Goal: Task Accomplishment & Management: Manage account settings

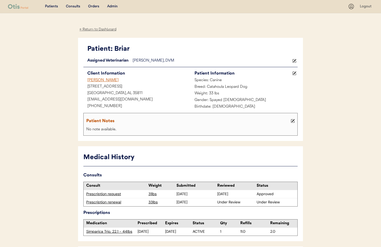
click at [113, 6] on div "Admin" at bounding box center [112, 6] width 11 height 5
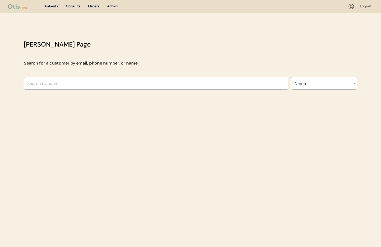
select select ""Name""
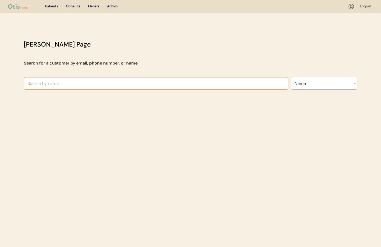
click at [80, 85] on input "text" at bounding box center [156, 83] width 265 height 13
type input "Aaron"
type input "Aaron Cicio"
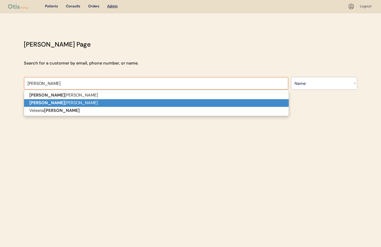
click at [59, 104] on p "Aaron Wolfe" at bounding box center [156, 103] width 265 height 8
type input "Aaron Wolfe"
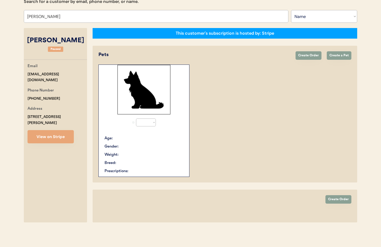
select select "true"
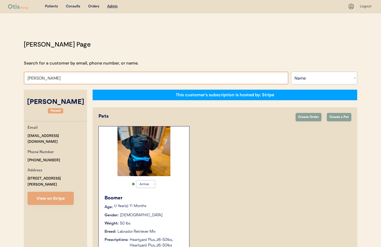
drag, startPoint x: 58, startPoint y: 79, endPoint x: 23, endPoint y: 77, distance: 35.0
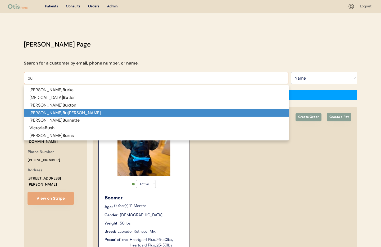
type input "b"
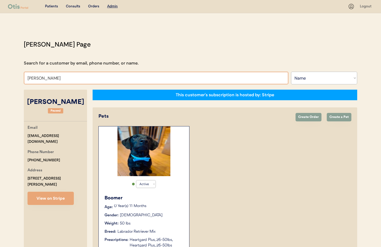
type input "Hannah"
type input "Hannah Whitaker"
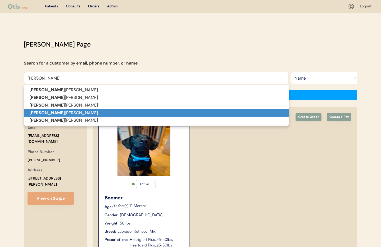
type input "Hannah"
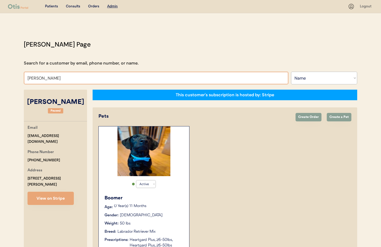
type input "Hannah"
type input "Hannah Whitaker"
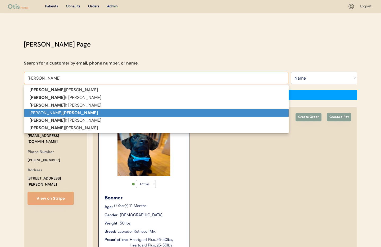
type input "Hann"
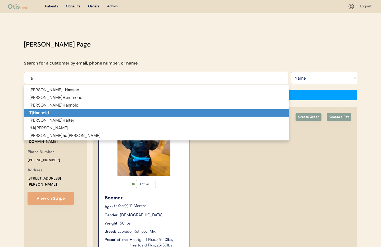
type input "H"
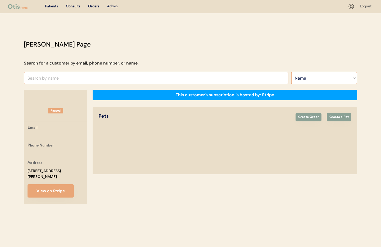
click at [325, 78] on select "Search By Name Email Phone Number" at bounding box center [324, 78] width 66 height 13
select select ""Email""
click at [291, 72] on select "Search By Name Email Phone Number" at bounding box center [324, 78] width 66 height 13
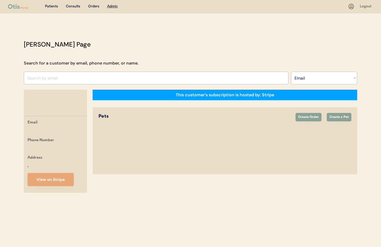
select select ""Email""
drag, startPoint x: 49, startPoint y: 72, endPoint x: 48, endPoint y: 75, distance: 2.7
click at [49, 72] on input "input" at bounding box center [156, 78] width 265 height 13
paste input "[EMAIL_ADDRESS][DOMAIN_NAME]"
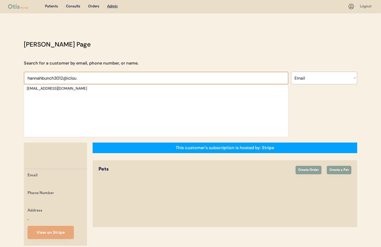
type input "hannahbunch3012@iclou"
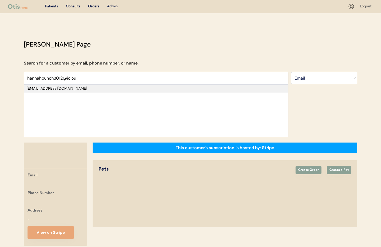
click at [48, 87] on div "[EMAIL_ADDRESS][DOMAIN_NAME]" at bounding box center [156, 88] width 259 height 5
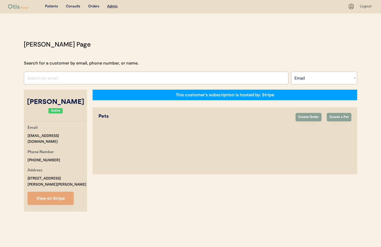
select select "true"
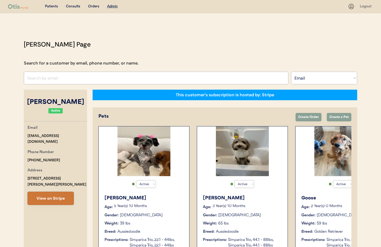
click at [52, 194] on button "View on Stripe" at bounding box center [51, 198] width 46 height 13
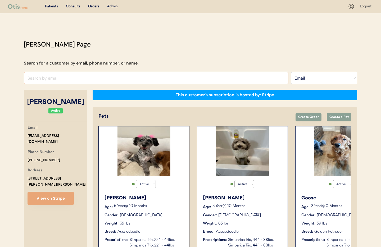
click at [54, 77] on input "input" at bounding box center [156, 78] width 265 height 13
paste input "[PERSON_NAME]"
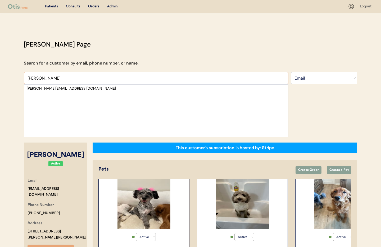
type input "Jonathan M"
click at [312, 77] on select "Search By Name Email Phone Number" at bounding box center [324, 78] width 66 height 13
select select ""Name""
click at [291, 72] on select "Search By Name Email Phone Number" at bounding box center [324, 78] width 66 height 13
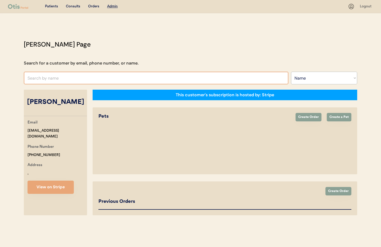
select select ""Name""
click at [46, 79] on input "text" at bounding box center [156, 78] width 265 height 13
select select "true"
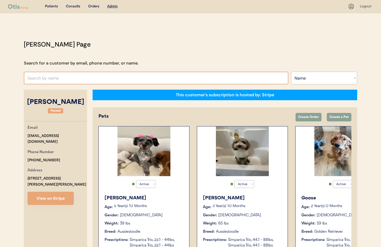
paste input "[PERSON_NAME]"
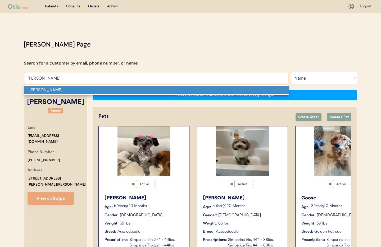
drag, startPoint x: 64, startPoint y: 93, endPoint x: 67, endPoint y: 94, distance: 3.0
click at [64, 93] on p "[PERSON_NAME]" at bounding box center [156, 90] width 265 height 8
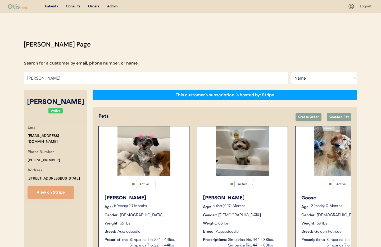
type input "[PERSON_NAME]"
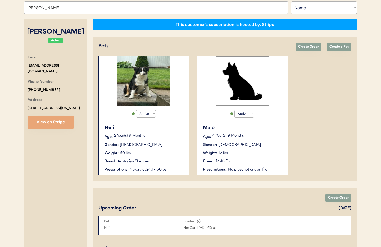
scroll to position [60, 0]
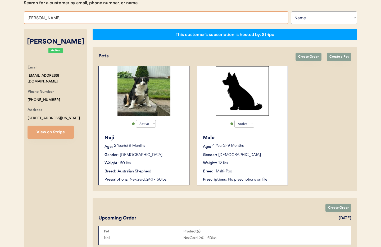
click at [176, 168] on div "Neji Age: 2 Year(s) 9 Months Gender: Male Weight: 60 lbs Breed: Australian Shep…" at bounding box center [143, 158] width 85 height 53
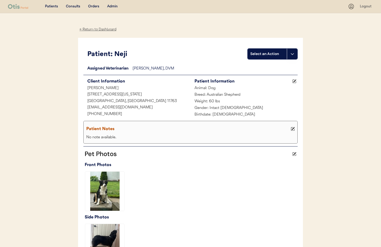
click at [93, 29] on div "← Return to Dashboard" at bounding box center [98, 29] width 40 height 6
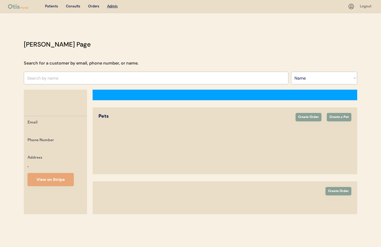
select select ""Name""
select select "true"
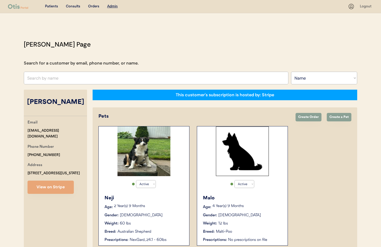
click at [257, 219] on div "Malo Age: 4 Year(s) 9 Months Gender: Male Weight: 12 lbs Breed: Malti-Poo Presc…" at bounding box center [242, 218] width 85 height 53
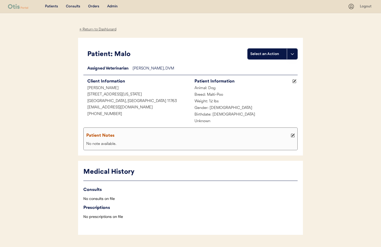
scroll to position [14, 0]
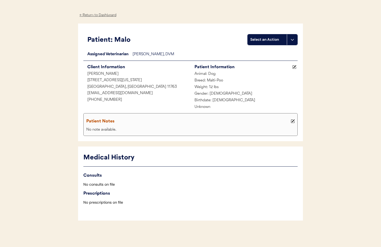
click at [101, 16] on div "← Return to Dashboard" at bounding box center [98, 15] width 40 height 6
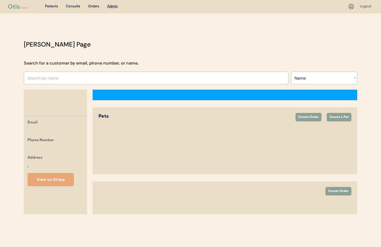
select select ""Name""
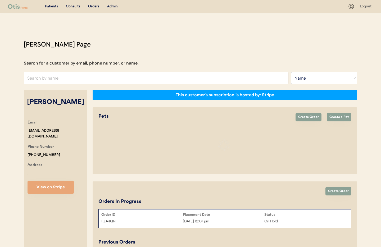
select select "true"
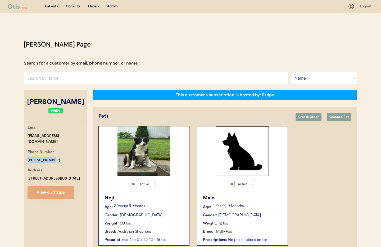
drag, startPoint x: 54, startPoint y: 155, endPoint x: 24, endPoint y: 153, distance: 30.7
click at [24, 153] on div "Email [EMAIL_ADDRESS][DOMAIN_NAME] Phone Number [PHONE_NUMBER] Address [STREET_…" at bounding box center [55, 162] width 63 height 74
copy div "[PHONE_NUMBER]"
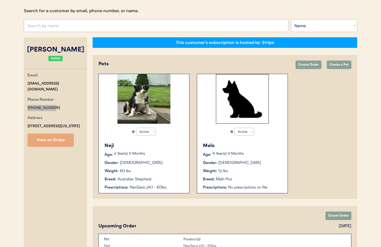
scroll to position [53, 0]
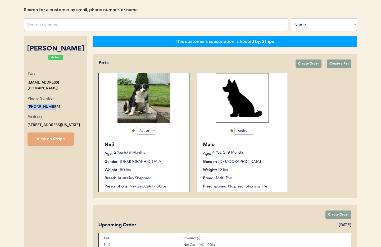
click at [48, 25] on input "text" at bounding box center [156, 24] width 265 height 13
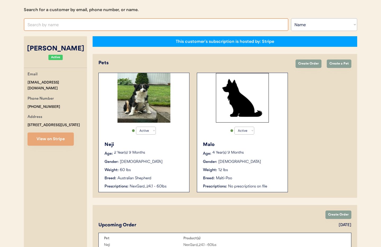
click at [48, 25] on input "text" at bounding box center [156, 24] width 265 height 13
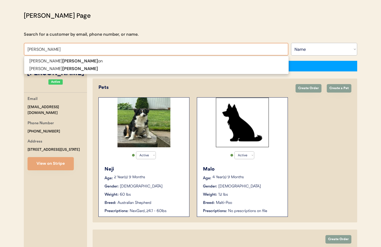
scroll to position [28, 0]
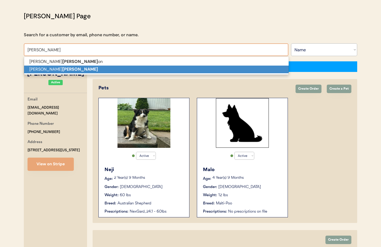
click at [62, 68] on strong "Morris" at bounding box center [79, 69] width 35 height 6
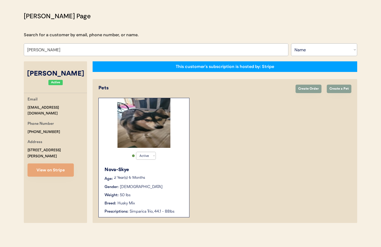
scroll to position [29, 0]
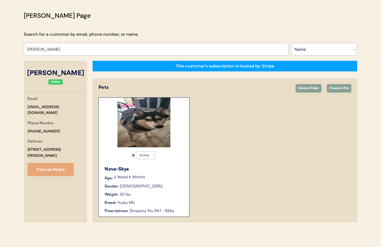
type input "[PERSON_NAME]"
click at [158, 185] on div "Gender: Female" at bounding box center [144, 187] width 79 height 6
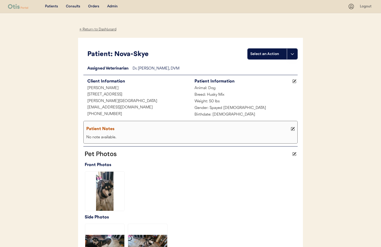
drag, startPoint x: 93, startPoint y: 30, endPoint x: 104, endPoint y: 31, distance: 11.7
click at [93, 30] on div "← Return to Dashboard" at bounding box center [98, 29] width 40 height 6
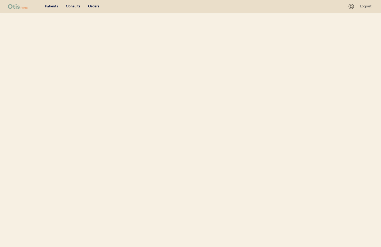
select select ""Name""
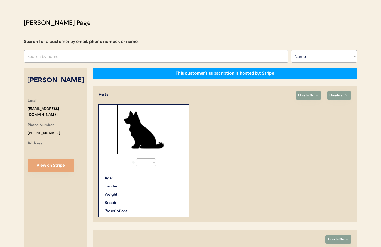
select select "true"
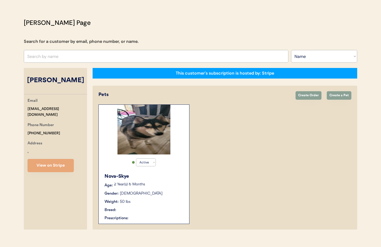
scroll to position [29, 0]
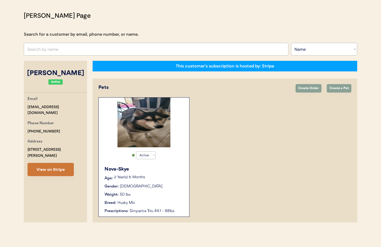
click at [57, 163] on button "View on Stripe" at bounding box center [51, 169] width 46 height 13
click at [314, 88] on button "Create Order" at bounding box center [309, 88] width 26 height 8
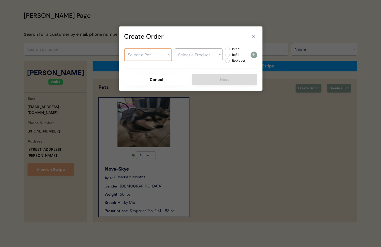
click at [153, 58] on select "Select a Pet Nova-Skye" at bounding box center [148, 54] width 48 height 13
select select ""1348695171700984260__LOOKUP__1754245584843x530049382377324540""
click at [124, 48] on select "Select a Pet Nova-Skye" at bounding box center [148, 54] width 48 height 13
click at [195, 57] on select "Select a Product Simparica Trio, 44.1 - 88lbs" at bounding box center [199, 54] width 48 height 13
select select ""1348695171700984260__LOOKUP__1757606639681x866218884979490800""
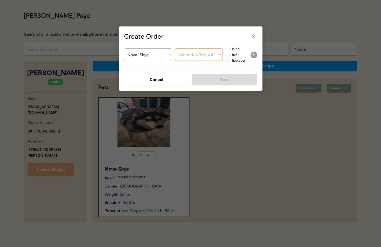
click at [175, 48] on select "Select a Product Simparica Trio, 44.1 - 88lbs" at bounding box center [199, 54] width 48 height 13
click at [231, 49] on label "Initial" at bounding box center [242, 48] width 23 height 3
click at [225, 49] on input "Initial" at bounding box center [222, 48] width 3 height 3
radio input "true"
click at [257, 54] on icon at bounding box center [254, 55] width 6 height 6
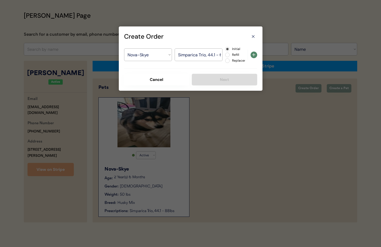
select select ""PLACEHOLDER_1427118222253""
radio input "false"
select select ""PLACEHOLDER_1427118222253""
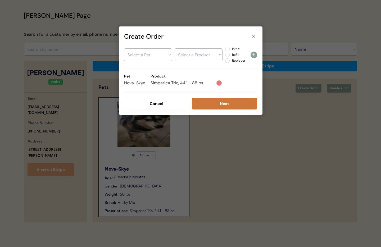
click at [228, 103] on button "Next" at bounding box center [224, 104] width 65 height 12
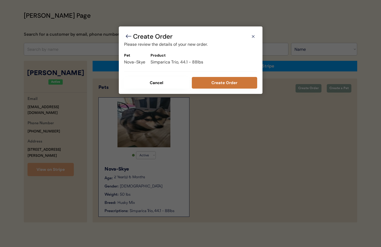
click at [206, 84] on button "Create Order" at bounding box center [224, 83] width 65 height 12
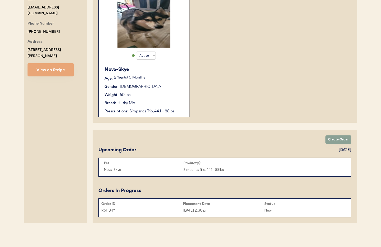
scroll to position [0, 0]
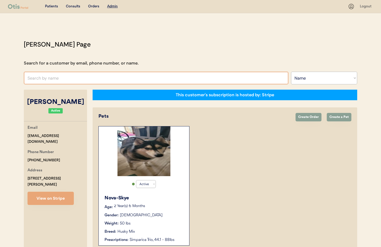
click at [62, 78] on input "text" at bounding box center [156, 78] width 265 height 13
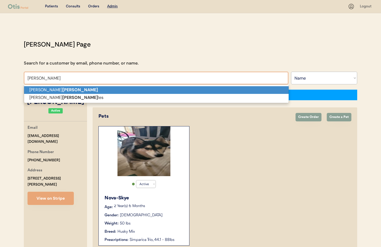
click at [61, 88] on p "Jonathan Mora" at bounding box center [156, 90] width 265 height 8
type input "[PERSON_NAME]"
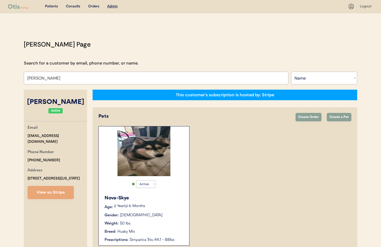
select select "true"
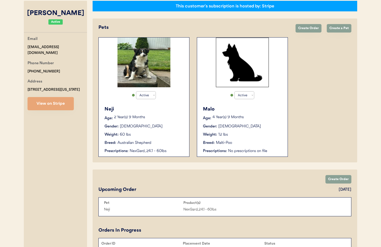
scroll to position [91, 0]
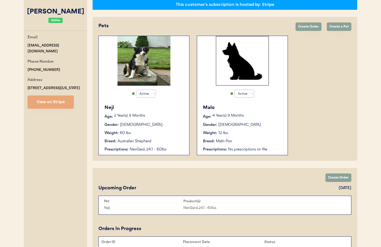
type input "[PERSON_NAME]"
click at [157, 127] on div "Gender: [DEMOGRAPHIC_DATA]" at bounding box center [144, 125] width 79 height 6
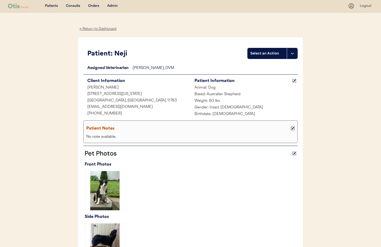
scroll to position [0, 0]
click at [92, 29] on div "← Return to Dashboard" at bounding box center [98, 29] width 40 height 6
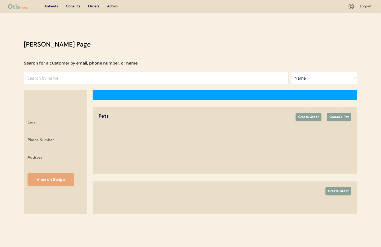
select select ""Name""
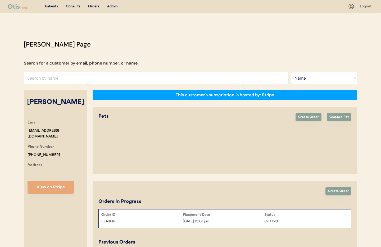
select select "true"
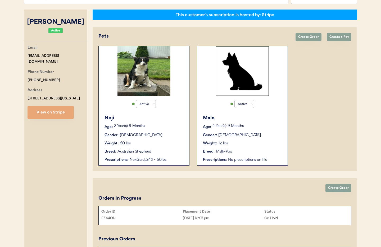
scroll to position [86, 0]
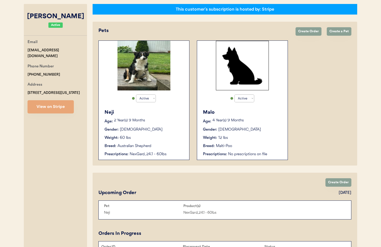
click at [261, 143] on div "Malo Age: 4 Year(s) 9 Months Gender: Male Weight: 12 lbs Breed: Malti-Poo Presc…" at bounding box center [242, 132] width 85 height 53
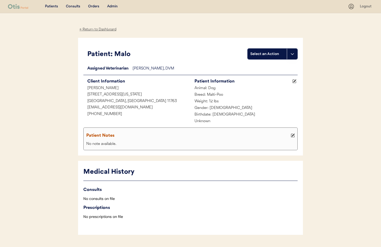
click at [94, 30] on div "← Return to Dashboard" at bounding box center [98, 29] width 40 height 6
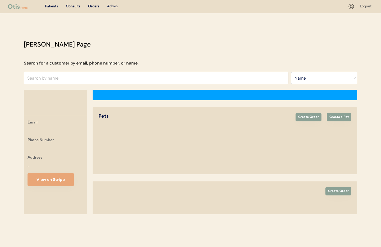
select select ""Name""
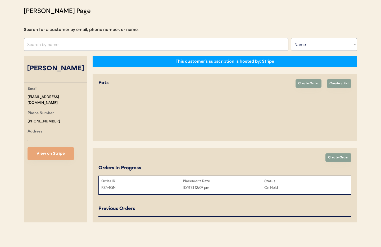
select select "true"
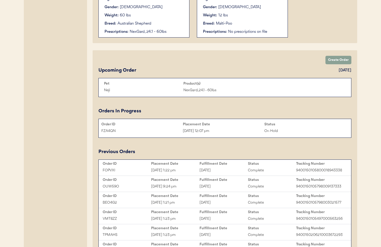
scroll to position [125, 0]
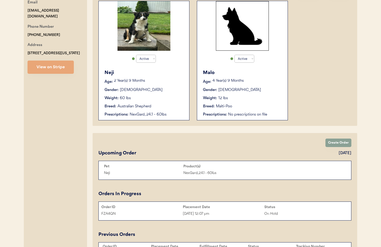
click at [146, 106] on div "This customer's subscription is hosted by: Stripe Pets Create Order Create a Pe…" at bounding box center [225, 203] width 265 height 478
click at [156, 96] on div "Weight: 60 lbs" at bounding box center [144, 99] width 79 height 6
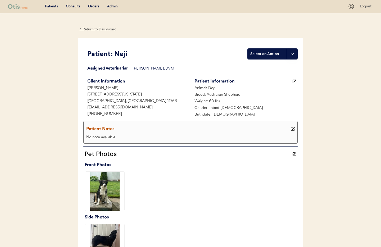
click at [88, 29] on div "← Return to Dashboard" at bounding box center [98, 29] width 40 height 6
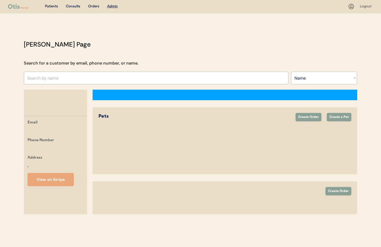
select select ""Name""
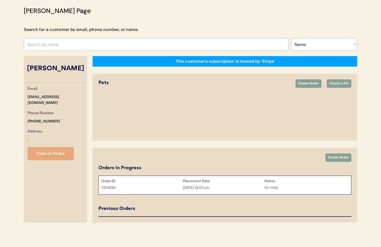
select select "true"
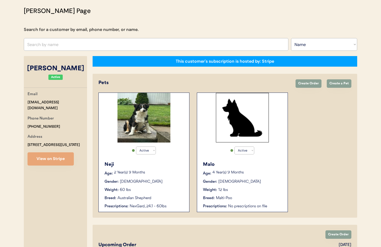
click at [319, 42] on select "Search By Name Email Phone Number" at bounding box center [324, 44] width 66 height 13
click at [291, 38] on select "Search By Name Email Phone Number" at bounding box center [324, 44] width 66 height 13
click at [311, 45] on select "Search By Name Email Phone Number" at bounding box center [324, 44] width 66 height 13
select select ""Email""
click at [291, 38] on select "Search By Name Email Phone Number" at bounding box center [324, 44] width 66 height 13
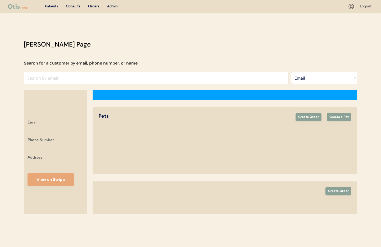
select select ""Email""
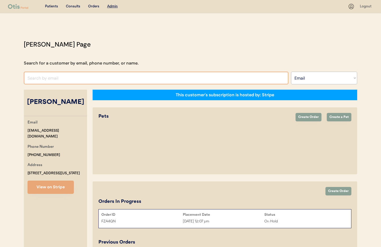
select select "true"
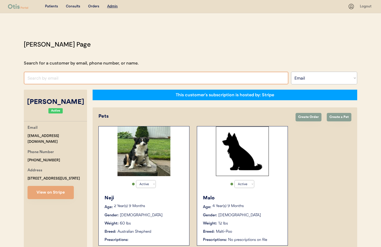
click at [42, 77] on input "input" at bounding box center [156, 78] width 265 height 13
paste input "j_mora0682@yahoo.com"
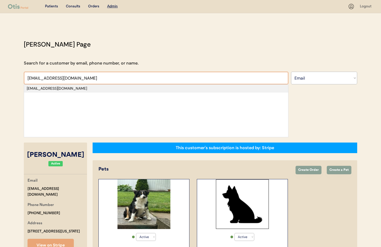
type input "j_mora0682@yahoo.com"
click at [55, 87] on div "j_mora0682@yahoo.com" at bounding box center [156, 88] width 259 height 5
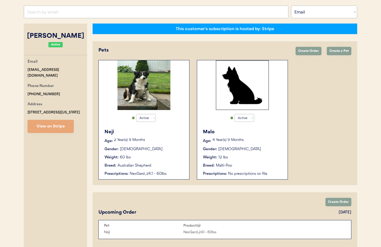
scroll to position [101, 0]
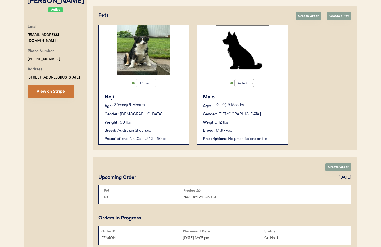
click at [61, 94] on button "View on Stripe" at bounding box center [51, 91] width 46 height 13
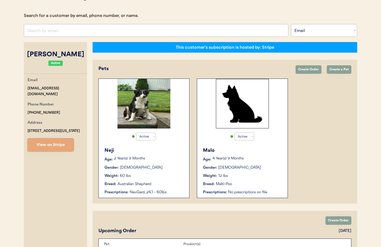
scroll to position [0, 0]
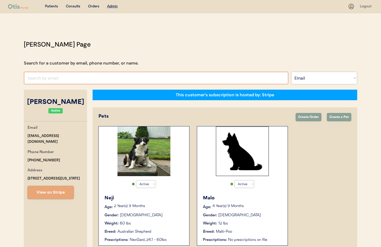
click at [85, 73] on input "input" at bounding box center [156, 78] width 265 height 13
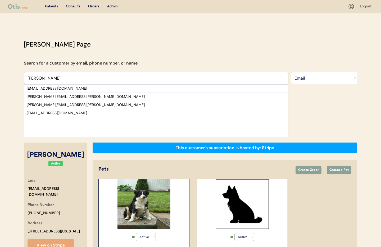
type input "phillips"
click at [309, 80] on select "Search By Name Email Phone Number" at bounding box center [324, 78] width 66 height 13
select select ""Name""
click at [291, 72] on select "Search By Name Email Phone Number" at bounding box center [324, 78] width 66 height 13
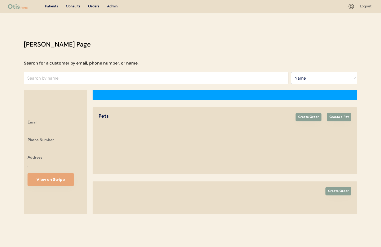
select select ""Name""
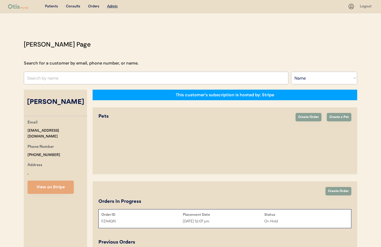
select select "true"
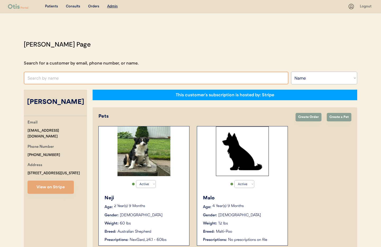
click at [42, 73] on input "text" at bounding box center [156, 78] width 265 height 13
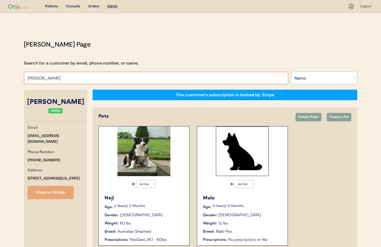
type input "[PERSON_NAME]"
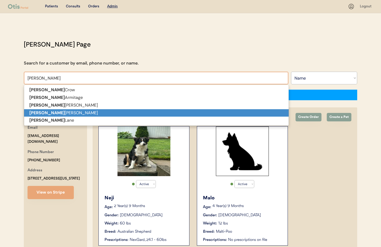
click at [40, 114] on strong "[PERSON_NAME]" at bounding box center [46, 113] width 35 height 6
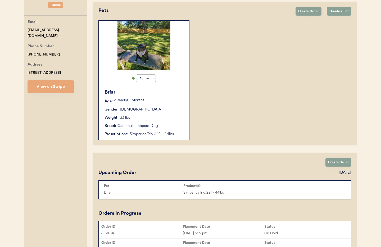
scroll to position [121, 0]
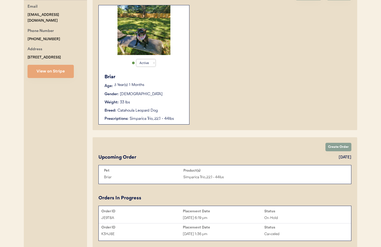
type input "[PERSON_NAME]"
click at [161, 96] on div "Gender: [DEMOGRAPHIC_DATA]" at bounding box center [144, 95] width 79 height 6
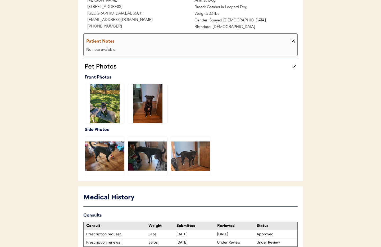
scroll to position [149, 0]
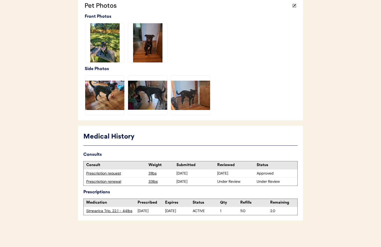
click at [105, 183] on div "Prescription renewal" at bounding box center [116, 181] width 60 height 5
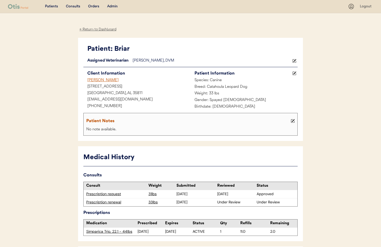
drag, startPoint x: 97, startPoint y: 29, endPoint x: 113, endPoint y: 31, distance: 16.5
click at [97, 29] on div "← Return to Dashboard" at bounding box center [98, 29] width 40 height 6
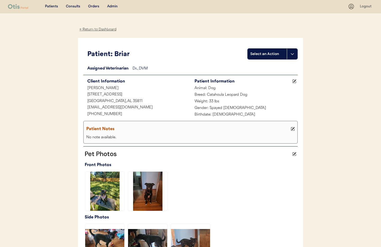
click at [110, 6] on div "Admin" at bounding box center [112, 6] width 11 height 5
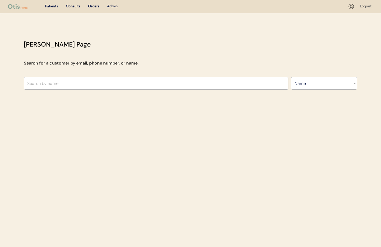
select select ""Name""
click at [66, 87] on input "text" at bounding box center [156, 83] width 265 height 13
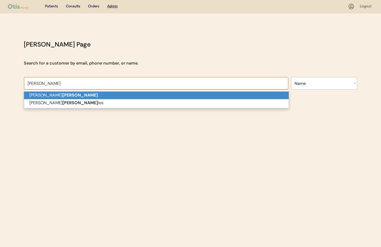
click at [65, 94] on p "Jonathan Mora" at bounding box center [156, 96] width 265 height 8
type input "[PERSON_NAME]"
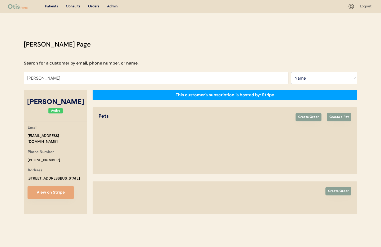
select select "true"
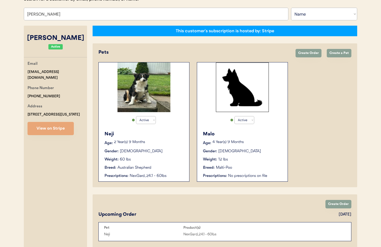
scroll to position [80, 0]
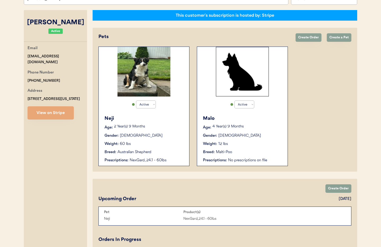
type input "[PERSON_NAME]"
click at [178, 147] on div "Neji Age: 2 Year(s) 9 Months Gender: Male Weight: 60 lbs Breed: Australian Shep…" at bounding box center [143, 139] width 85 height 53
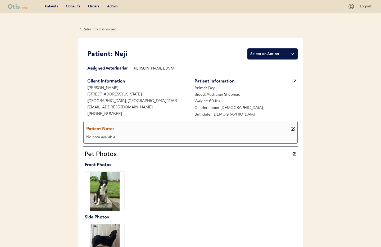
drag, startPoint x: 91, startPoint y: 29, endPoint x: 95, endPoint y: 35, distance: 7.4
click at [92, 29] on div "← Return to Dashboard" at bounding box center [98, 29] width 40 height 6
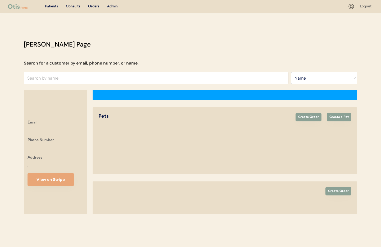
select select ""Name""
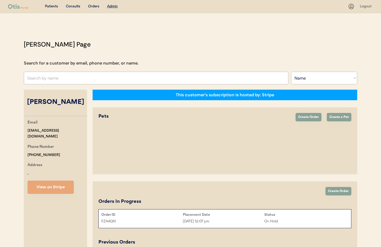
scroll to position [34, 0]
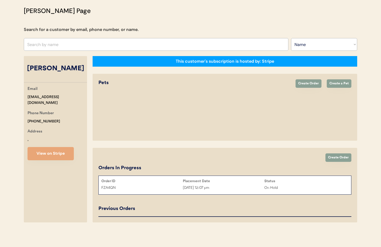
select select "true"
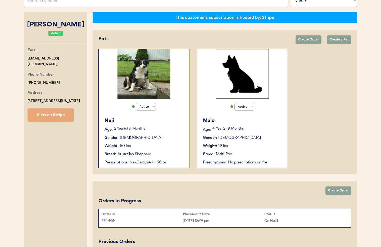
scroll to position [106, 0]
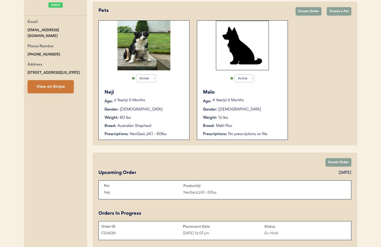
click at [50, 90] on button "View on Stripe" at bounding box center [51, 86] width 46 height 13
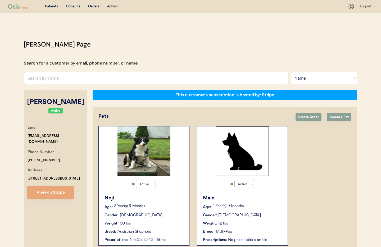
click at [51, 80] on input "text" at bounding box center [156, 78] width 265 height 13
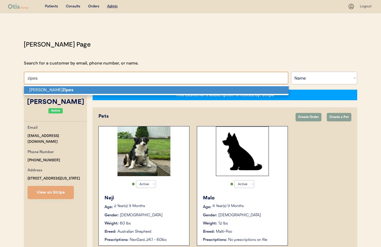
click at [62, 92] on strong "Zipes" at bounding box center [67, 90] width 11 height 6
type input "[PERSON_NAME]"
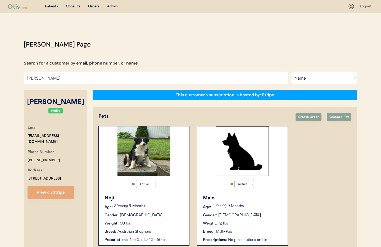
select select "true"
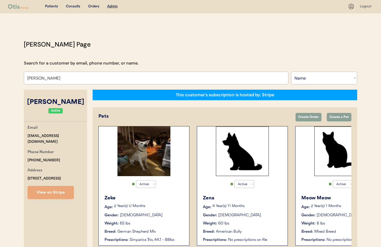
type input "[PERSON_NAME]"
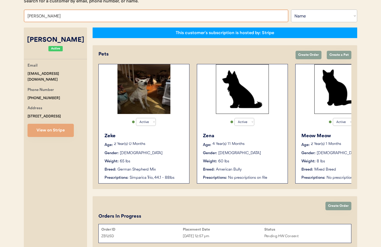
scroll to position [65, 0]
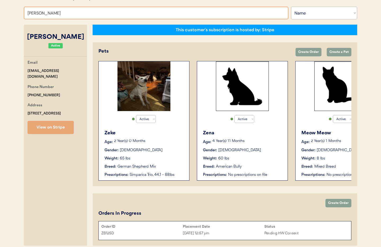
click at [170, 138] on div "Zeke Age: 2 Year(s) 0 Months Gender: Male Weight: 65 lbs Breed: German Shepherd…" at bounding box center [143, 153] width 85 height 53
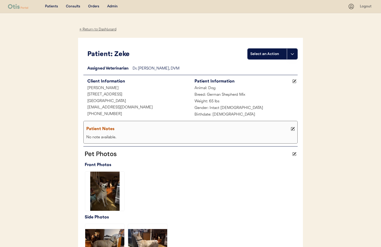
click at [92, 31] on div "← Return to Dashboard" at bounding box center [98, 29] width 40 height 6
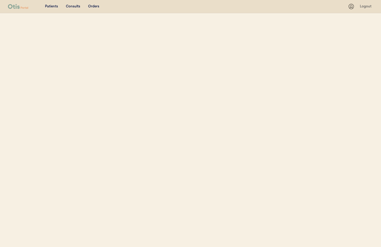
select select ""Name""
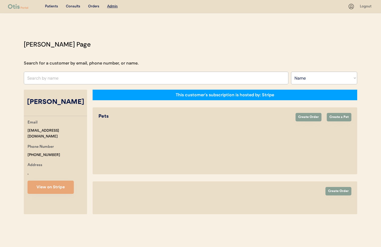
select select "true"
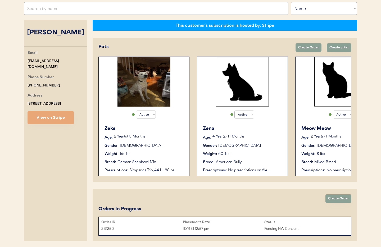
scroll to position [88, 0]
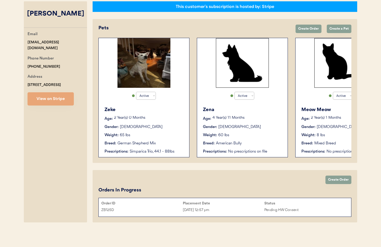
click at [246, 210] on div "[DATE] 12:57 pm" at bounding box center [224, 210] width 82 height 6
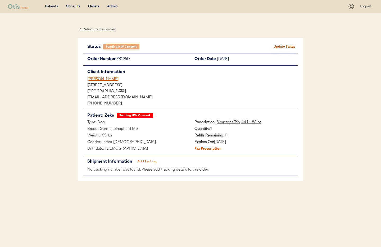
click at [113, 7] on div "Admin" at bounding box center [112, 6] width 11 height 5
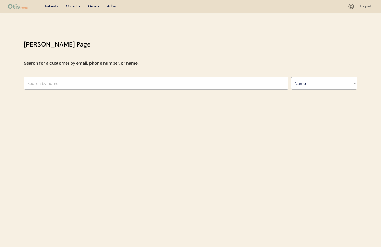
select select ""Name""
click at [103, 83] on input "text" at bounding box center [156, 83] width 265 height 13
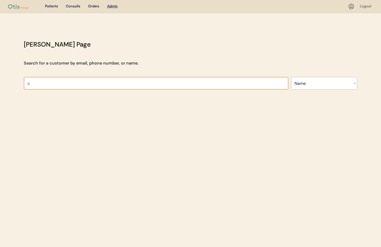
type input "ca"
type input "[PERSON_NAME]"
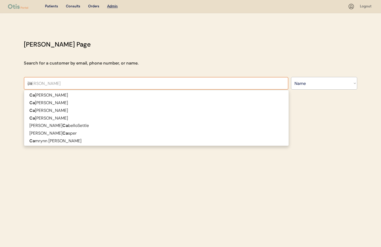
type input "can"
type input "[PERSON_NAME]"
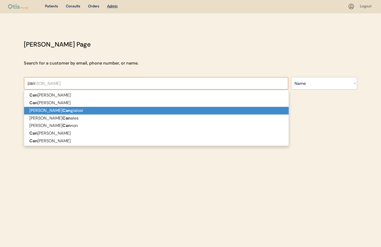
scroll to position [1, 0]
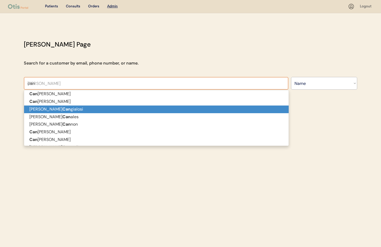
click at [95, 108] on p "[PERSON_NAME]" at bounding box center [156, 110] width 265 height 8
type input "[PERSON_NAME]"
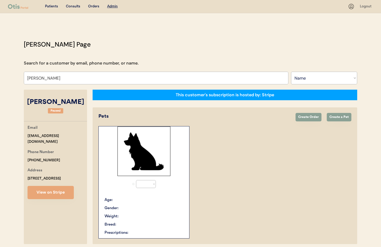
select select "true"
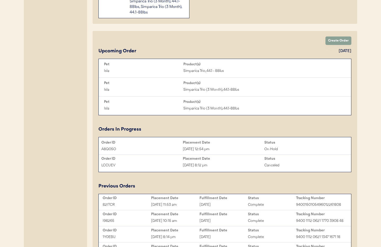
scroll to position [245, 0]
type input "[PERSON_NAME]"
click at [203, 143] on div "Placement Date" at bounding box center [224, 142] width 82 height 4
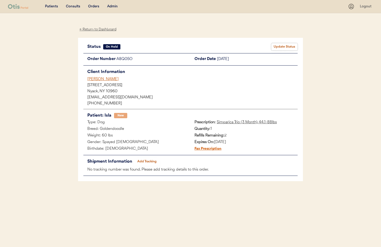
click at [291, 48] on button "Update Status" at bounding box center [284, 46] width 26 height 7
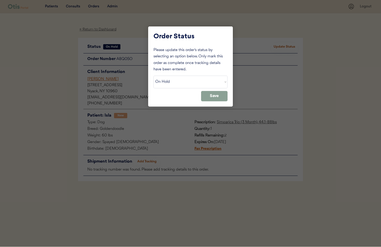
click at [203, 84] on select "Status On Hold New In Progress Complete Pending HW Consent Canceled" at bounding box center [191, 82] width 74 height 13
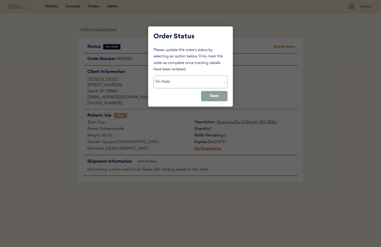
select select ""new""
click at [154, 76] on select "Status On Hold New In Progress Complete Pending HW Consent Canceled" at bounding box center [191, 82] width 74 height 13
click at [209, 97] on button "Save" at bounding box center [214, 96] width 26 height 10
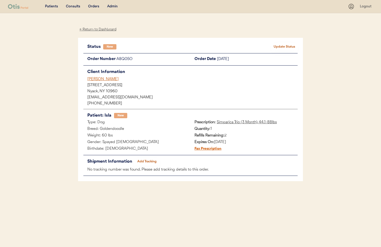
click at [93, 79] on div "[PERSON_NAME]" at bounding box center [192, 80] width 210 height 6
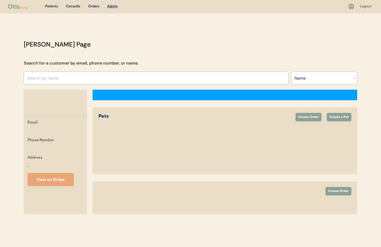
select select ""Name""
select select "true"
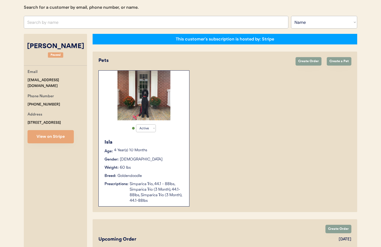
scroll to position [52, 0]
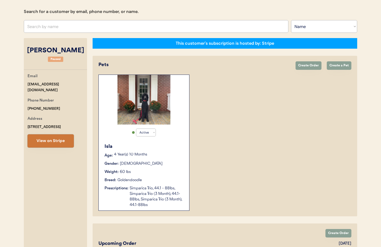
click at [63, 140] on button "View on Stripe" at bounding box center [51, 140] width 46 height 13
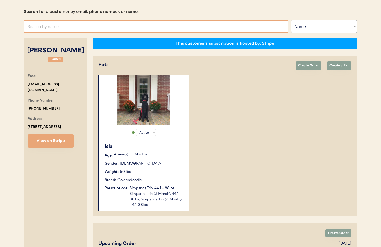
click at [59, 27] on input "text" at bounding box center [156, 26] width 265 height 13
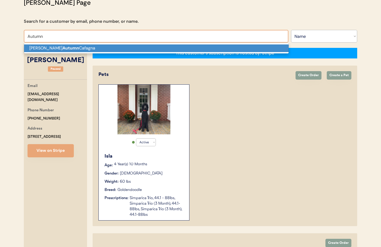
scroll to position [41, 0]
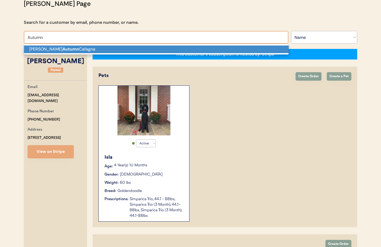
click at [62, 48] on p "Hannah Autumn Cafagna" at bounding box center [156, 50] width 265 height 8
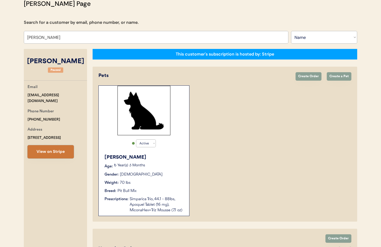
click at [53, 158] on button "View on Stripe" at bounding box center [51, 151] width 46 height 13
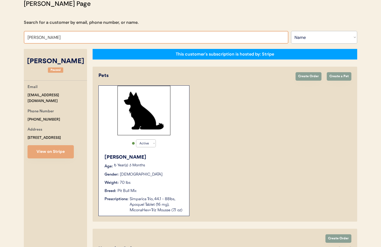
drag, startPoint x: 84, startPoint y: 37, endPoint x: 16, endPoint y: 37, distance: 68.0
click at [16, 37] on div "Patients Consults Orders Admin Logout Otis Admin Page Search for a customer by …" at bounding box center [190, 167] width 381 height 417
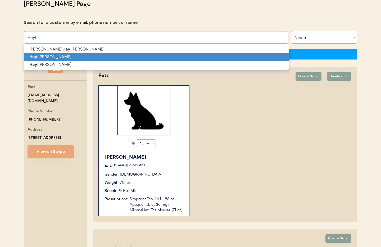
click at [42, 58] on p "Hayl ey Patton" at bounding box center [156, 57] width 265 height 8
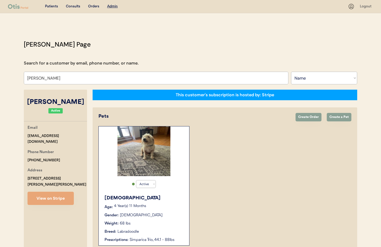
type input "Hayley Patton"
